Goal: Transaction & Acquisition: Purchase product/service

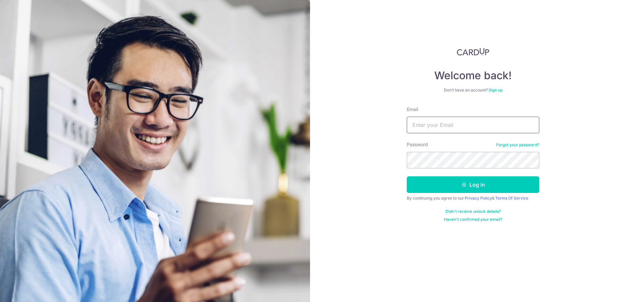
drag, startPoint x: 0, startPoint y: 0, endPoint x: 470, endPoint y: 126, distance: 486.6
click at [471, 124] on input "Email" at bounding box center [472, 125] width 132 height 17
type input "nicholasyudhistira@gmail.com"
click at [406, 176] on button "Log in" at bounding box center [472, 184] width 132 height 17
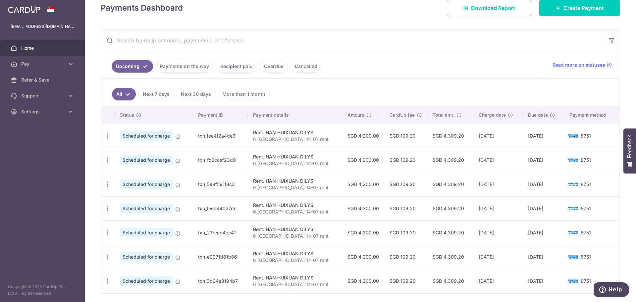
scroll to position [99, 0]
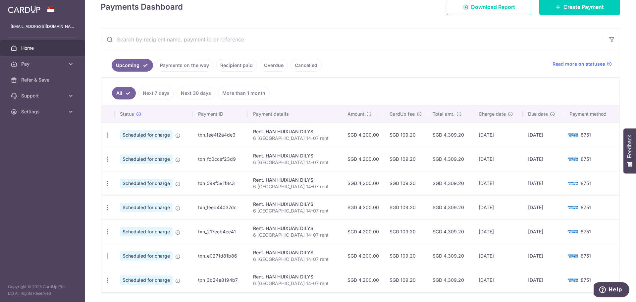
click at [165, 100] on ul "All Next 7 days Next 30 days More than 1 month" at bounding box center [356, 91] width 510 height 27
click at [165, 96] on link "Next 7 days" at bounding box center [155, 93] width 35 height 13
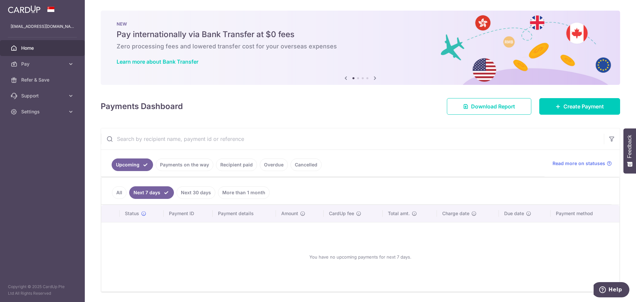
click at [118, 192] on link "All" at bounding box center [119, 192] width 15 height 13
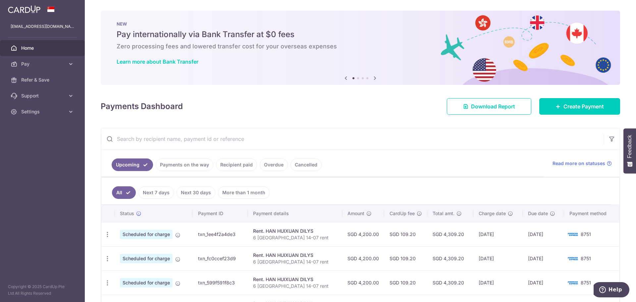
click at [301, 163] on link "Cancelled" at bounding box center [305, 164] width 31 height 13
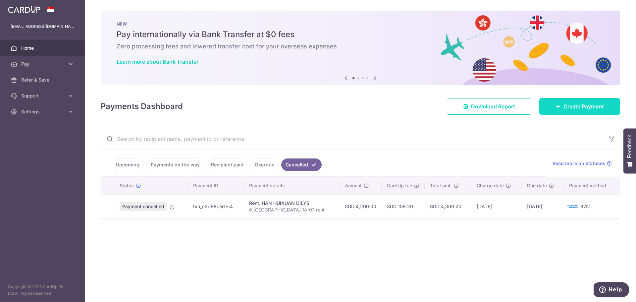
click at [567, 110] on span "Create Payment" at bounding box center [583, 106] width 40 height 8
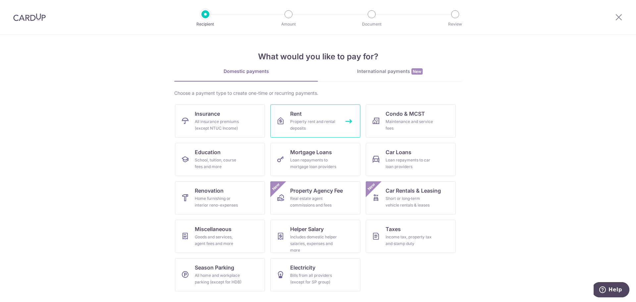
click at [311, 119] on div "Property rent and rental deposits" at bounding box center [314, 124] width 48 height 13
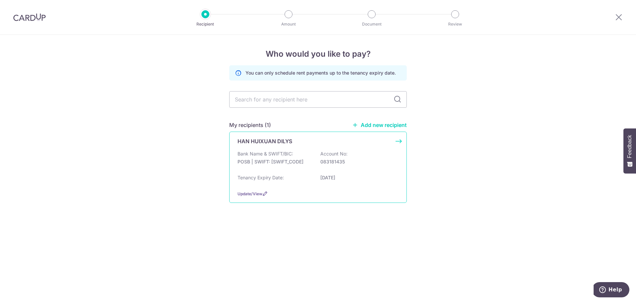
click at [309, 148] on div "HAN HUIXUAN DILYS Bank Name & SWIFT/BIC: POSB | SWIFT: DBSSSGSGXXX Account No: …" at bounding box center [317, 166] width 177 height 71
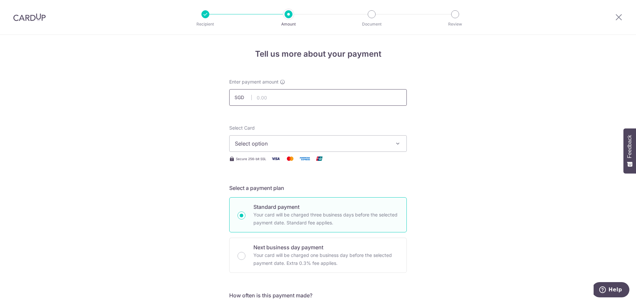
click at [312, 94] on input "text" at bounding box center [317, 97] width 177 height 17
type input "4,200.00"
click at [341, 147] on span "Select option" at bounding box center [312, 143] width 154 height 8
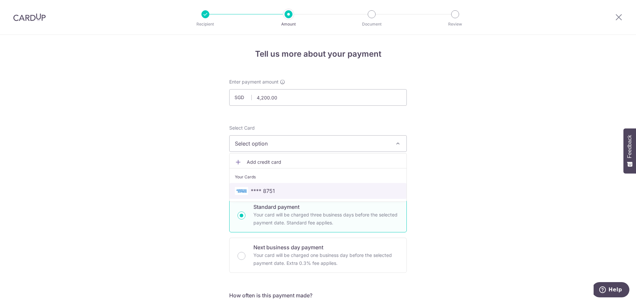
click at [301, 187] on span "**** 8751" at bounding box center [318, 191] width 166 height 8
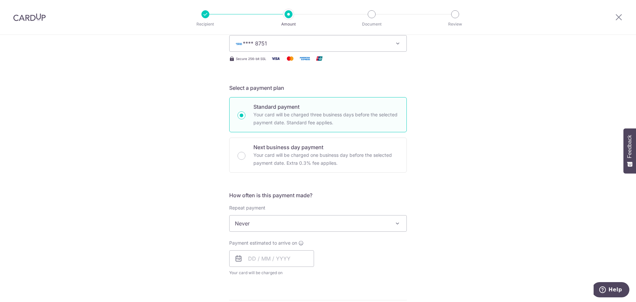
scroll to position [99, 0]
click at [308, 222] on span "Never" at bounding box center [317, 224] width 177 height 16
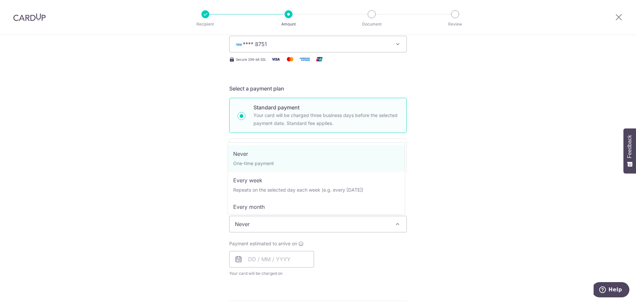
click at [452, 204] on div "Tell us more about your payment Enter payment amount SGD 4,200.00 4200.00 Selec…" at bounding box center [318, 234] width 636 height 599
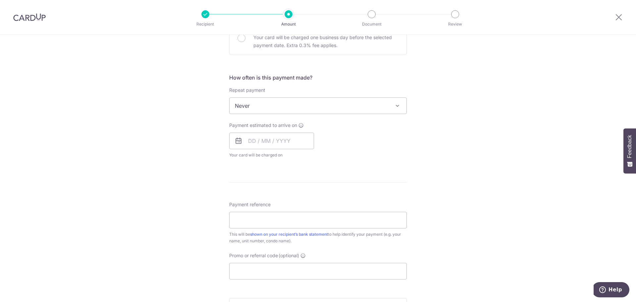
scroll to position [232, 0]
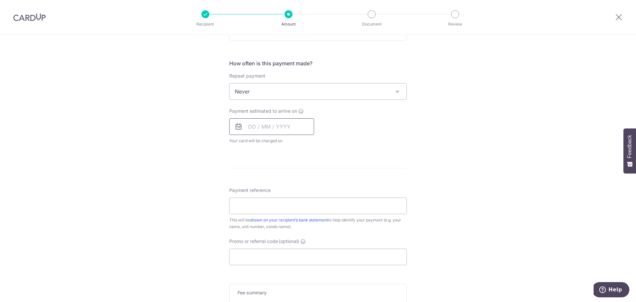
click at [295, 133] on input "text" at bounding box center [271, 126] width 85 height 17
click at [453, 132] on div "Tell us more about your payment Enter payment amount SGD 4,200.00 4200.00 Selec…" at bounding box center [318, 102] width 636 height 599
click at [265, 128] on input "text" at bounding box center [271, 126] width 85 height 17
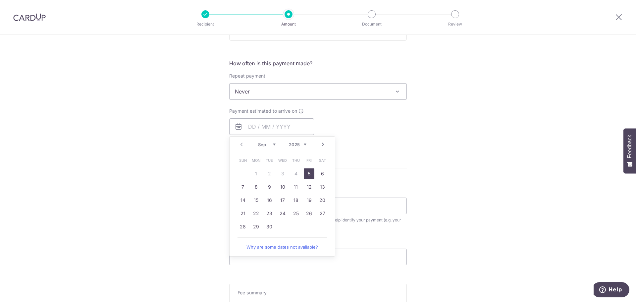
click at [308, 175] on link "5" at bounding box center [309, 173] width 11 height 11
type input "[DATE]"
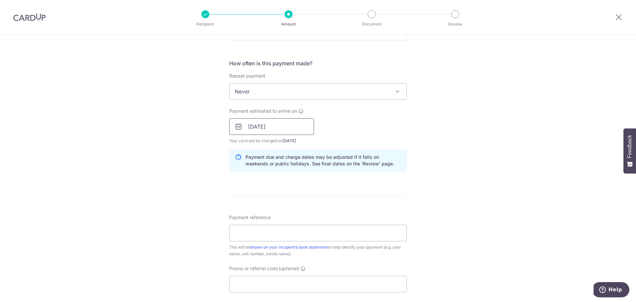
click at [293, 132] on input "[DATE]" at bounding box center [271, 126] width 85 height 17
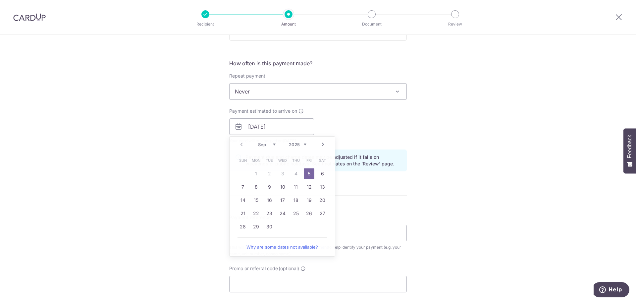
click at [464, 130] on div "Tell us more about your payment Enter payment amount SGD 4,200.00 4200.00 Selec…" at bounding box center [318, 116] width 636 height 626
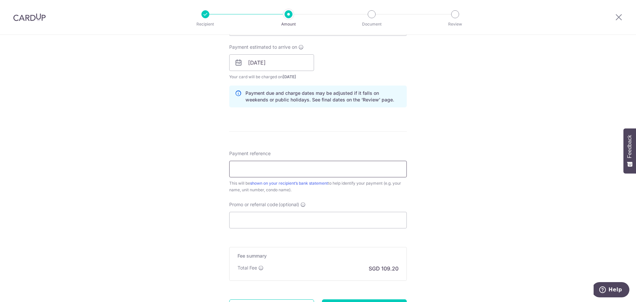
scroll to position [298, 0]
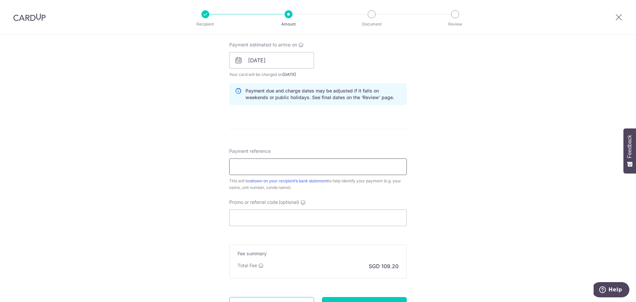
click at [346, 162] on input "Payment reference" at bounding box center [317, 166] width 177 height 17
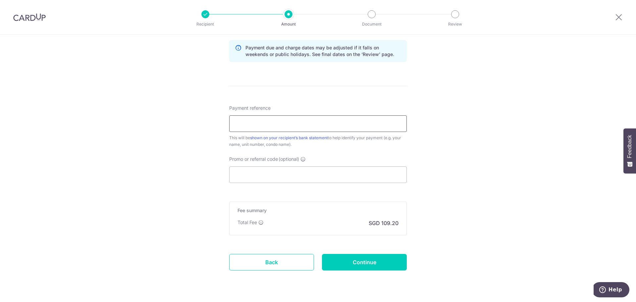
scroll to position [359, 0]
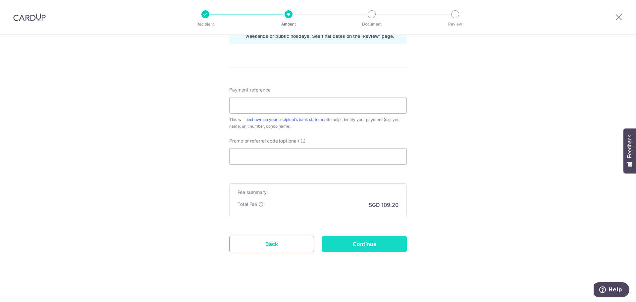
click at [385, 243] on input "Continue" at bounding box center [364, 243] width 85 height 17
type input "Create Schedule"
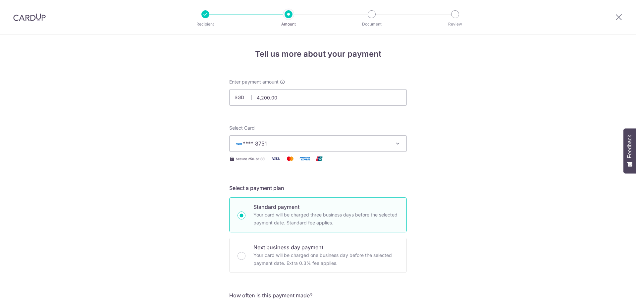
scroll to position [368, 0]
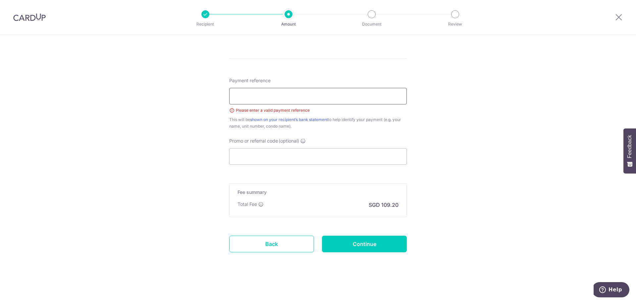
click at [274, 96] on input "Payment reference" at bounding box center [317, 96] width 177 height 17
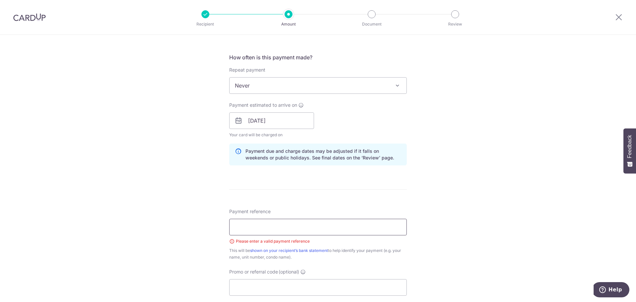
scroll to position [236, 0]
type input "14-07 6 [GEOGRAPHIC_DATA]"
click at [551, 163] on div "Tell us more about your payment Enter payment amount SGD 4,200.00 4200.00 Selec…" at bounding box center [318, 116] width 636 height 635
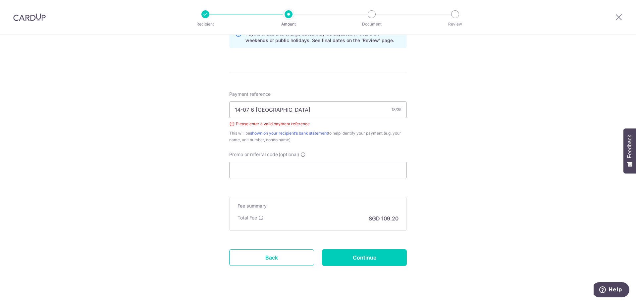
scroll to position [368, 0]
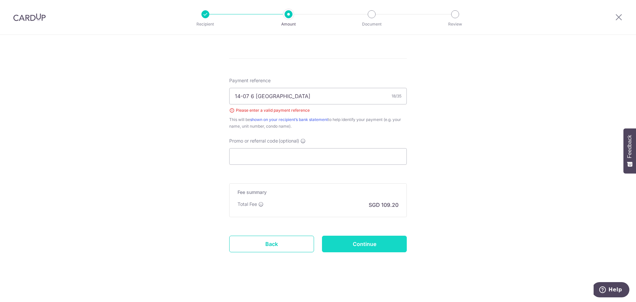
click at [385, 245] on input "Continue" at bounding box center [364, 243] width 85 height 17
type input "Create Schedule"
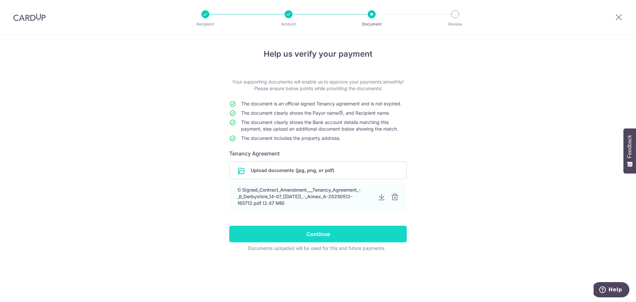
click at [388, 230] on input "Continue" at bounding box center [317, 233] width 177 height 17
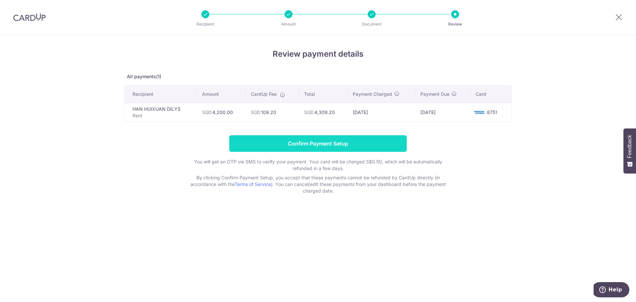
click at [293, 145] on input "Confirm Payment Setup" at bounding box center [317, 143] width 177 height 17
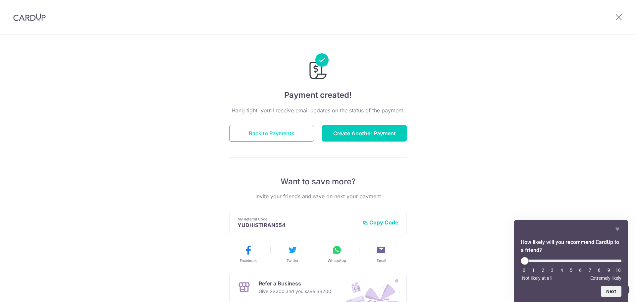
click at [295, 129] on button "Back to Payments" at bounding box center [271, 133] width 85 height 17
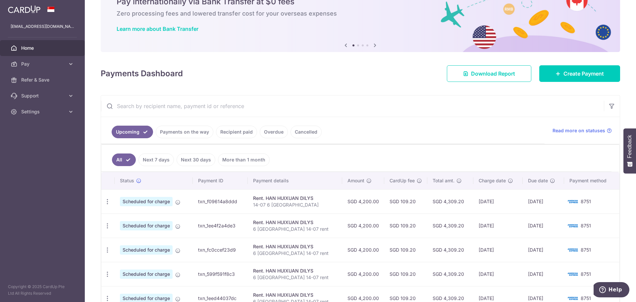
scroll to position [33, 0]
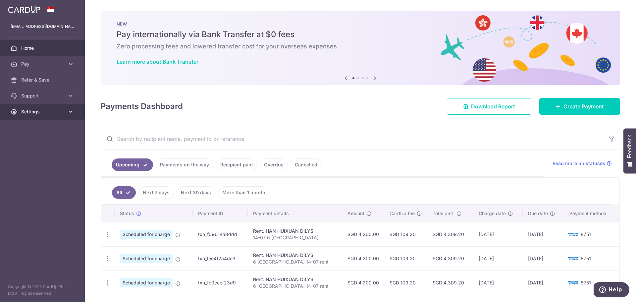
click at [48, 113] on span "Settings" at bounding box center [43, 111] width 44 height 7
click at [37, 146] on span "Logout" at bounding box center [43, 143] width 44 height 7
